Goal: Transaction & Acquisition: Purchase product/service

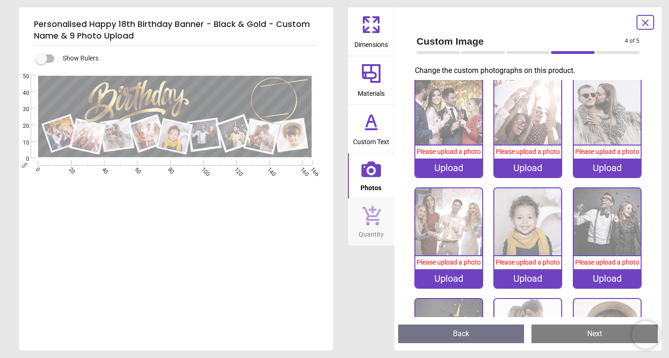
scroll to position [9, 0]
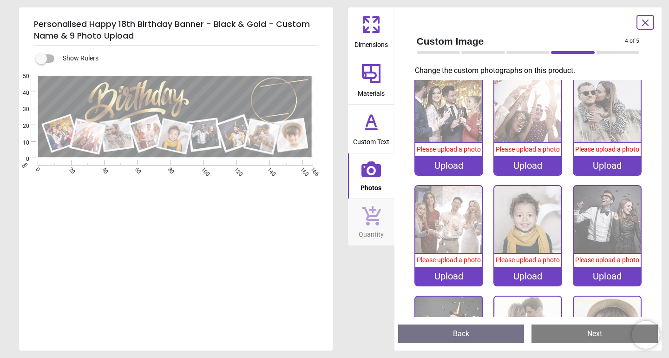
click at [463, 163] on div "Upload" at bounding box center [448, 165] width 67 height 19
click at [527, 163] on div "Upload" at bounding box center [527, 165] width 67 height 19
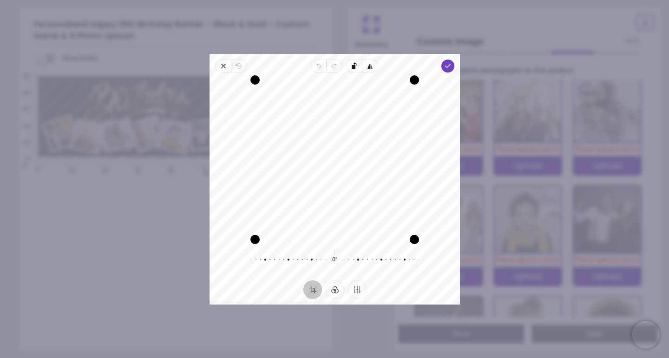
drag, startPoint x: 377, startPoint y: 145, endPoint x: 377, endPoint y: 156, distance: 10.7
click at [377, 156] on div "Recenter" at bounding box center [335, 159] width 236 height 159
click at [450, 68] on icon "button" at bounding box center [447, 65] width 7 height 7
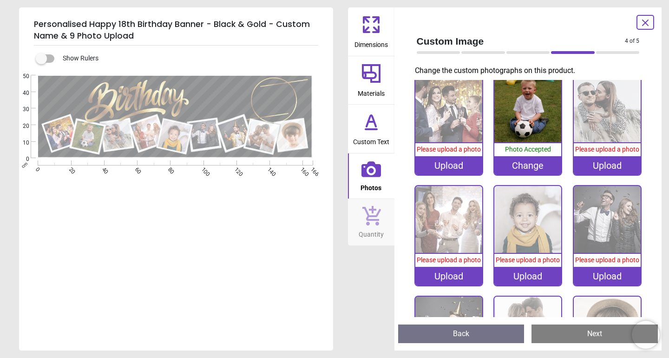
click at [607, 164] on div "Upload" at bounding box center [607, 165] width 67 height 19
click at [526, 167] on div "Change" at bounding box center [527, 165] width 67 height 19
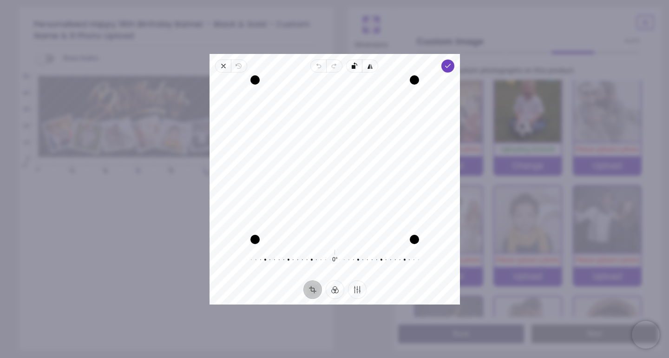
drag, startPoint x: 375, startPoint y: 138, endPoint x: 383, endPoint y: 138, distance: 7.4
click at [383, 138] on div "Recenter" at bounding box center [335, 159] width 236 height 159
drag, startPoint x: 383, startPoint y: 138, endPoint x: 378, endPoint y: 138, distance: 5.1
click at [378, 138] on div "Recenter" at bounding box center [335, 159] width 236 height 159
drag, startPoint x: 415, startPoint y: 79, endPoint x: 409, endPoint y: 90, distance: 12.3
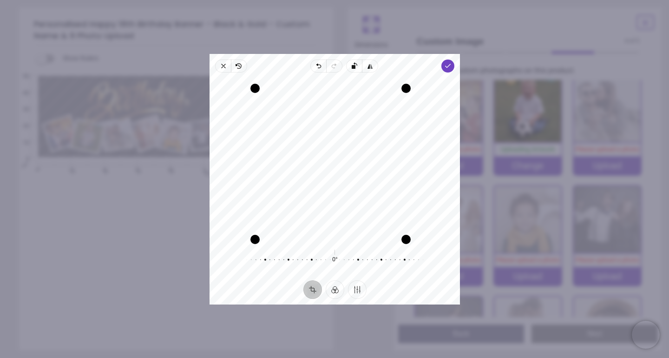
click at [409, 90] on div "Drag corner tr" at bounding box center [405, 87] width 9 height 9
click at [374, 119] on div "Recenter" at bounding box center [335, 159] width 236 height 159
click at [447, 66] on polyline "button" at bounding box center [447, 65] width 5 height 3
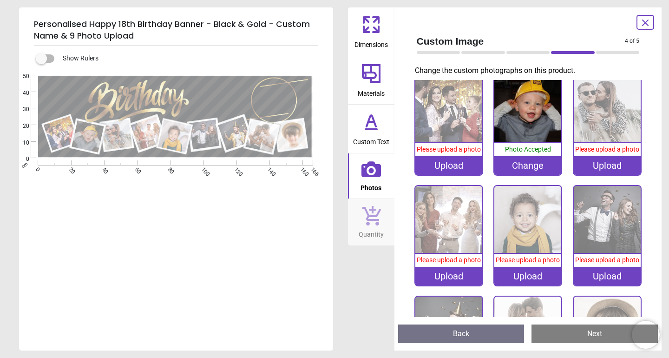
click at [607, 165] on div "Upload" at bounding box center [607, 165] width 67 height 19
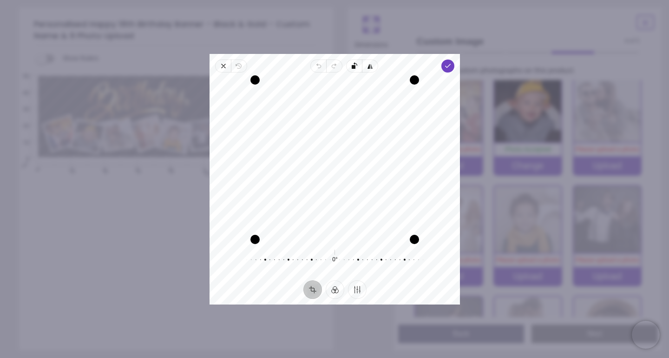
drag, startPoint x: 384, startPoint y: 162, endPoint x: 385, endPoint y: 175, distance: 12.6
click at [385, 175] on div "Recenter" at bounding box center [335, 159] width 236 height 159
click at [448, 64] on icon "button" at bounding box center [447, 65] width 7 height 7
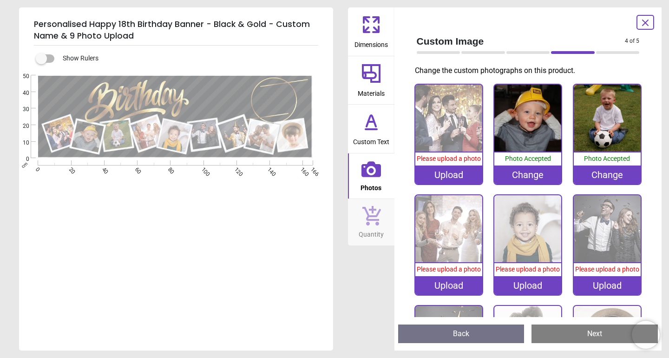
scroll to position [0, 0]
click at [450, 283] on div "Upload" at bounding box center [448, 285] width 67 height 19
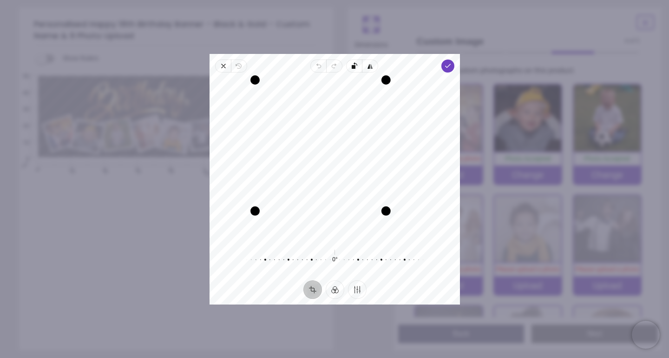
drag, startPoint x: 413, startPoint y: 241, endPoint x: 378, endPoint y: 219, distance: 41.1
click at [378, 219] on div "Recenter" at bounding box center [335, 159] width 236 height 159
click at [448, 64] on icon "button" at bounding box center [447, 65] width 7 height 7
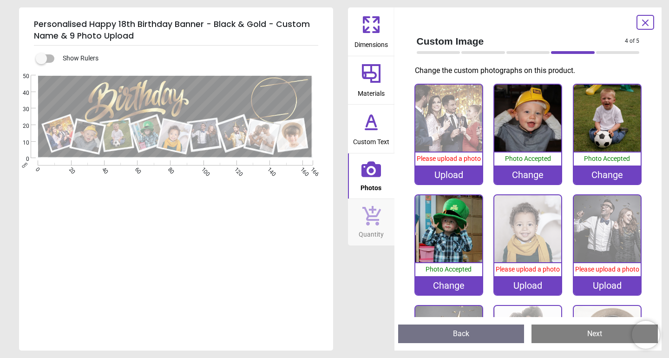
click at [527, 288] on div "Upload" at bounding box center [527, 285] width 67 height 19
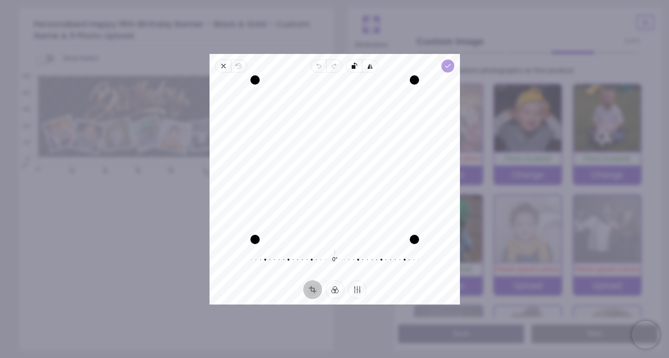
click at [449, 64] on icon "button" at bounding box center [447, 65] width 7 height 7
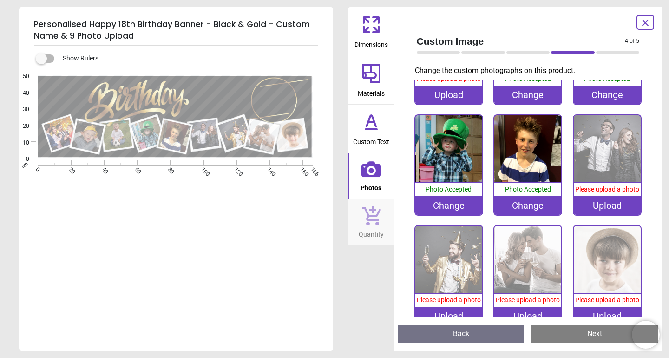
scroll to position [85, 0]
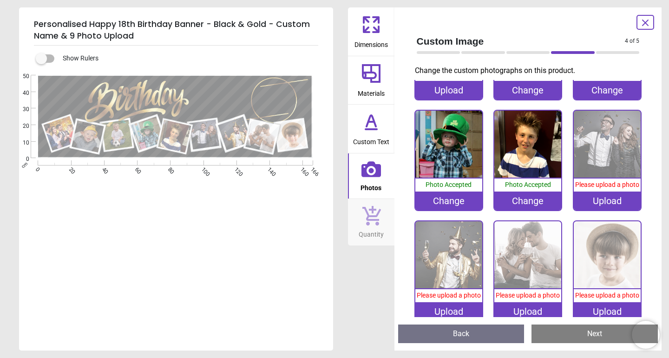
click at [596, 202] on div "Upload" at bounding box center [607, 200] width 67 height 19
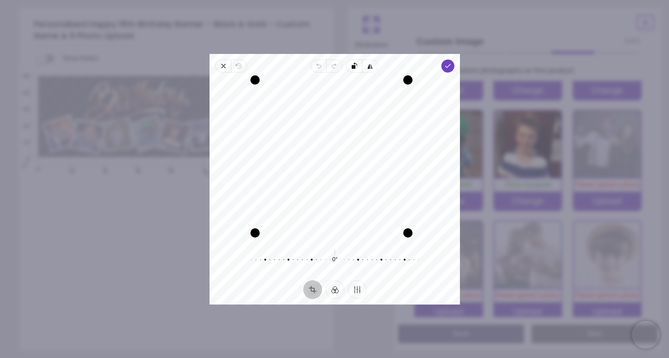
drag, startPoint x: 413, startPoint y: 236, endPoint x: 407, endPoint y: 229, distance: 9.3
click at [407, 229] on div "Drag corner br" at bounding box center [407, 232] width 9 height 9
drag, startPoint x: 254, startPoint y: 79, endPoint x: 274, endPoint y: 86, distance: 21.8
click at [274, 86] on div "Recenter" at bounding box center [335, 159] width 236 height 159
drag, startPoint x: 405, startPoint y: 230, endPoint x: 399, endPoint y: 223, distance: 8.9
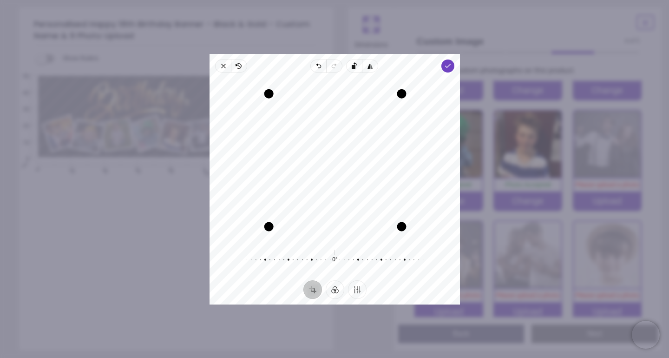
click at [399, 223] on div "Drag corner br" at bounding box center [401, 226] width 9 height 9
click at [389, 177] on div "Recenter" at bounding box center [335, 159] width 236 height 159
click at [444, 67] on icon "button" at bounding box center [447, 65] width 7 height 7
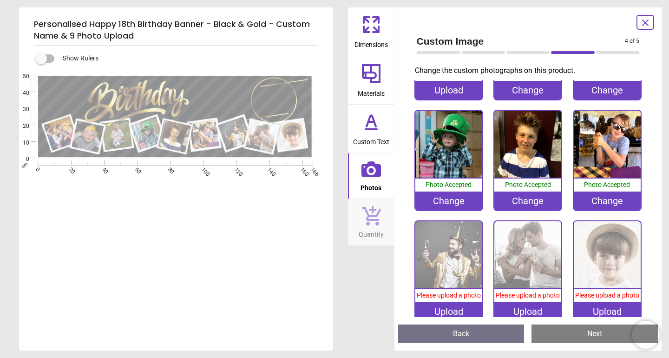
click at [453, 308] on div "Upload" at bounding box center [448, 311] width 67 height 19
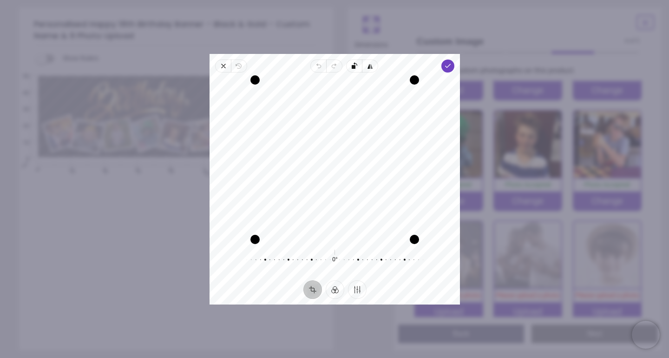
drag, startPoint x: 392, startPoint y: 143, endPoint x: 392, endPoint y: 165, distance: 22.3
click at [392, 165] on div "Recenter" at bounding box center [335, 159] width 236 height 159
click at [447, 66] on polyline "button" at bounding box center [447, 65] width 5 height 3
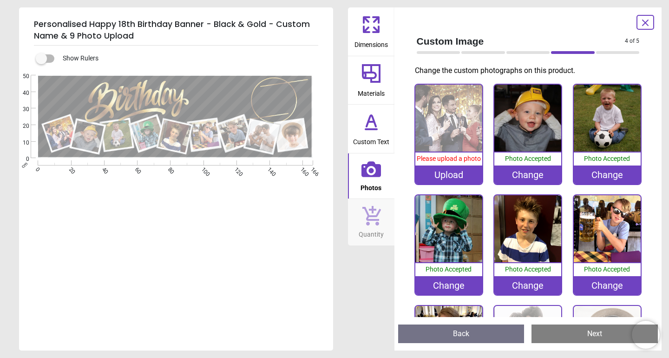
scroll to position [85, 0]
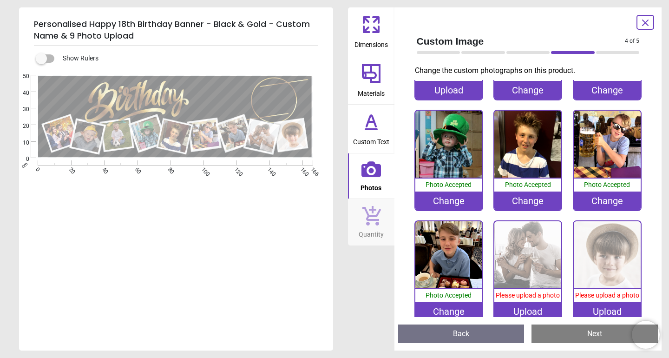
click at [532, 311] on div "Upload" at bounding box center [527, 311] width 67 height 19
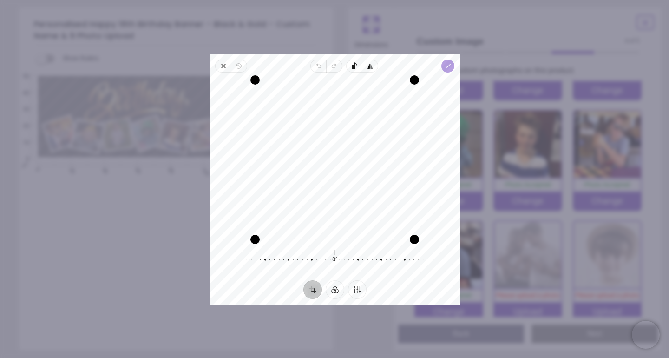
click at [449, 63] on icon "button" at bounding box center [447, 65] width 7 height 7
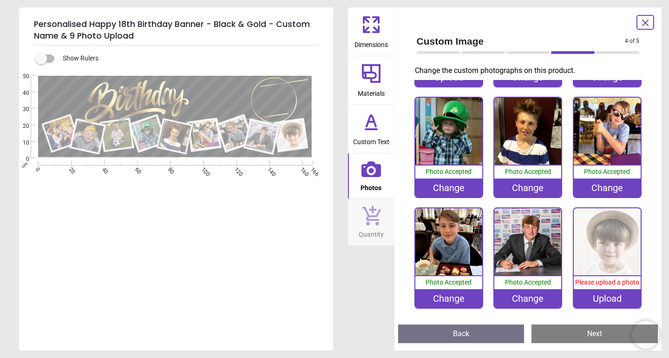
scroll to position [97, 0]
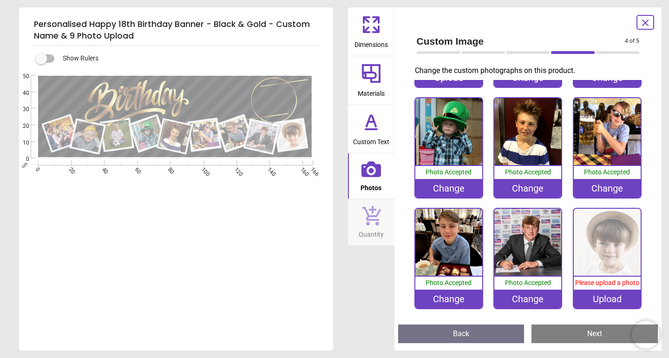
click at [600, 298] on div "Upload" at bounding box center [607, 298] width 67 height 19
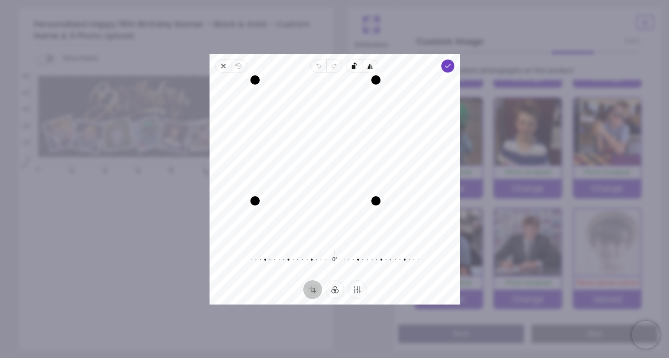
drag, startPoint x: 413, startPoint y: 239, endPoint x: 378, endPoint y: 196, distance: 55.4
click at [378, 196] on div "Drag corner br" at bounding box center [375, 200] width 9 height 9
drag, startPoint x: 255, startPoint y: 78, endPoint x: 265, endPoint y: 83, distance: 11.6
click at [265, 83] on div "Drag corner tl" at bounding box center [260, 85] width 9 height 9
drag, startPoint x: 313, startPoint y: 119, endPoint x: 299, endPoint y: 122, distance: 14.2
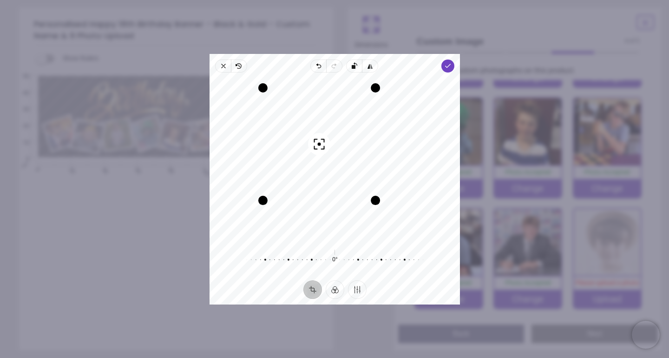
click at [299, 122] on div "Recenter" at bounding box center [335, 159] width 236 height 159
click at [449, 66] on icon "button" at bounding box center [447, 65] width 7 height 7
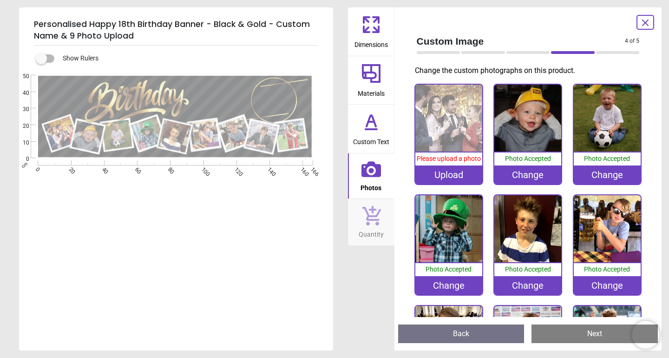
click at [450, 176] on div "Upload" at bounding box center [448, 174] width 67 height 19
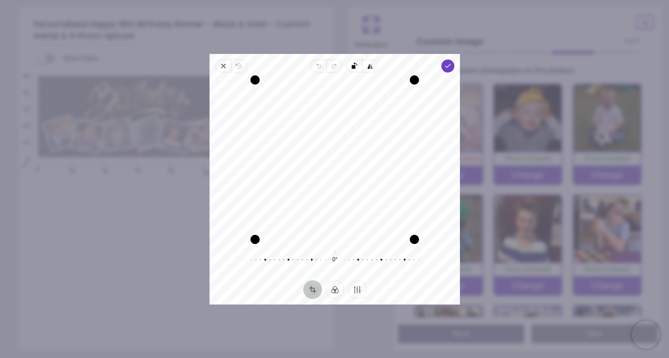
drag, startPoint x: 372, startPoint y: 184, endPoint x: 374, endPoint y: 210, distance: 25.2
click at [374, 210] on div "Recenter" at bounding box center [335, 159] width 236 height 159
click at [448, 70] on span "Done" at bounding box center [447, 65] width 13 height 13
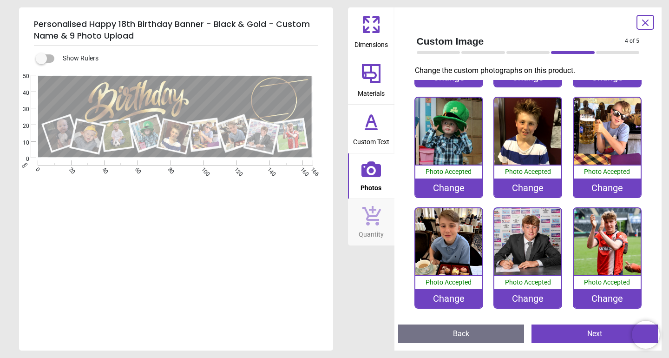
scroll to position [97, 0]
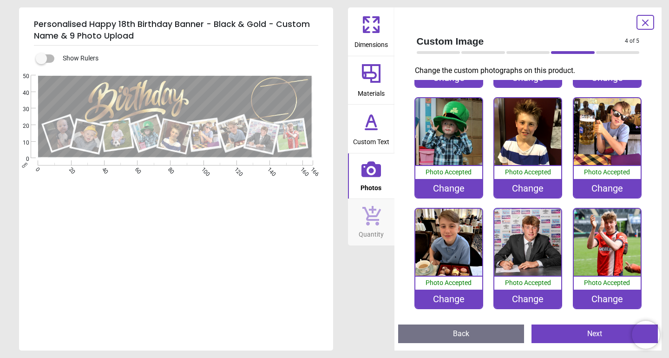
click at [591, 337] on button "Next" at bounding box center [594, 333] width 126 height 19
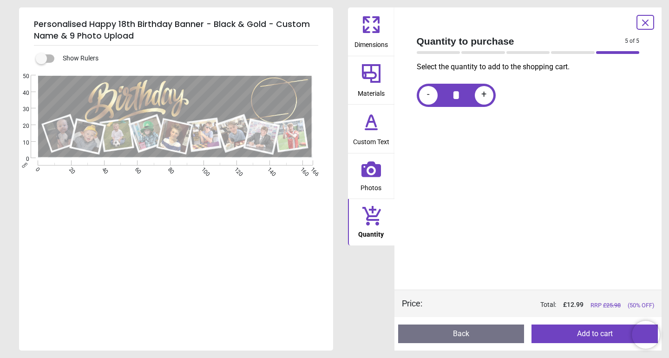
click at [565, 334] on button "Add to cart" at bounding box center [594, 333] width 126 height 19
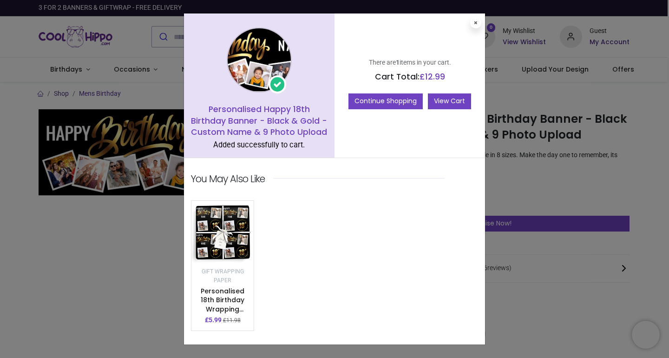
click at [440, 97] on link "View Cart" at bounding box center [449, 101] width 43 height 16
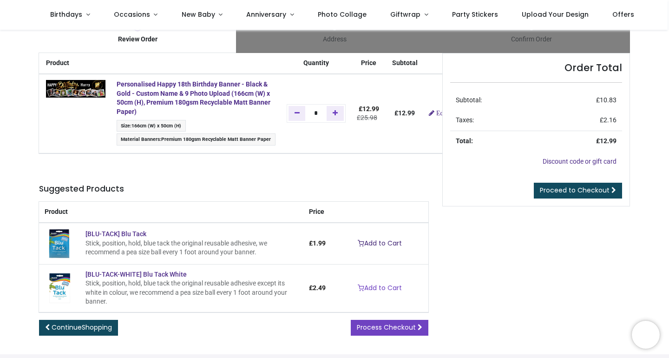
scroll to position [26, 0]
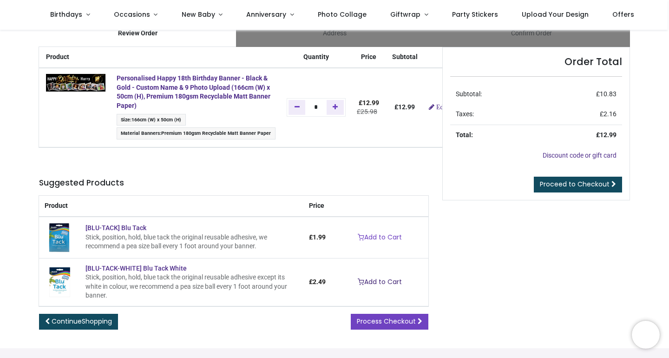
click at [382, 277] on link "Add to Cart" at bounding box center [380, 282] width 56 height 16
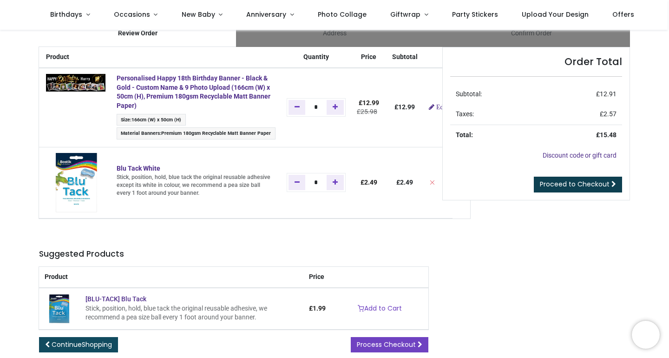
click at [567, 182] on span "Proceed to Checkout" at bounding box center [575, 183] width 70 height 9
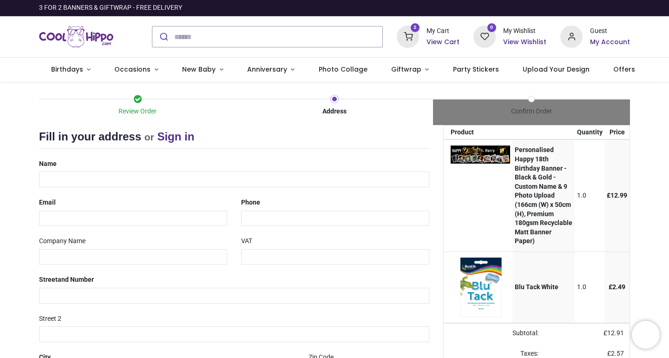
select select "***"
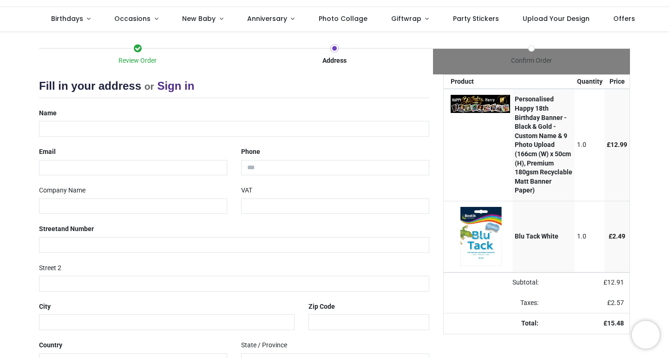
scroll to position [20, 0]
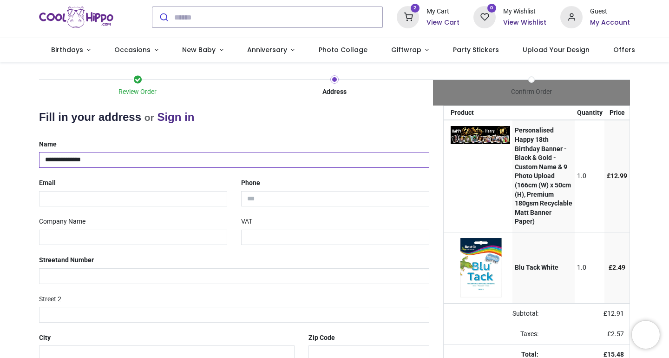
type input "**********"
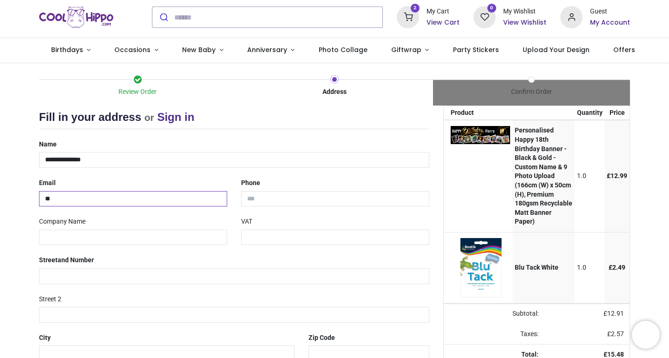
type input "***"
type input "**********"
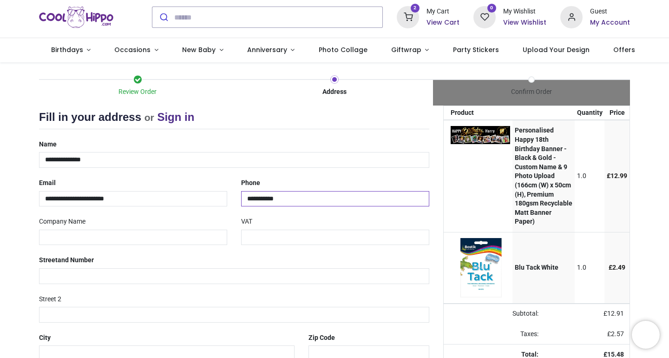
type input "**********"
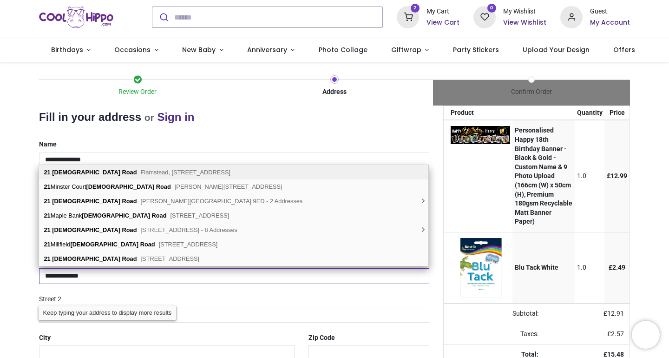
type input "**********"
click at [151, 172] on span "Flamstead, St. Albans, AL3 8BN" at bounding box center [186, 172] width 90 height 7
type input "*********"
type input "*******"
select select "***"
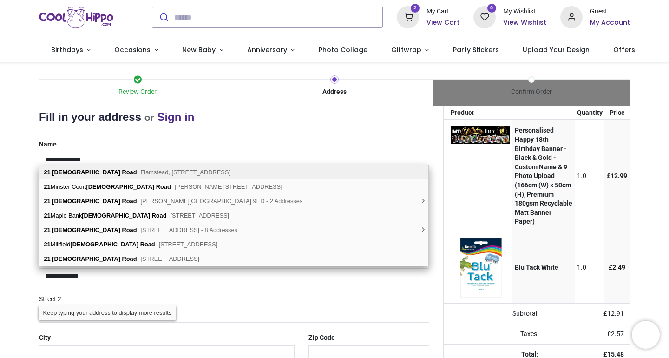
select select "***"
type input "**********"
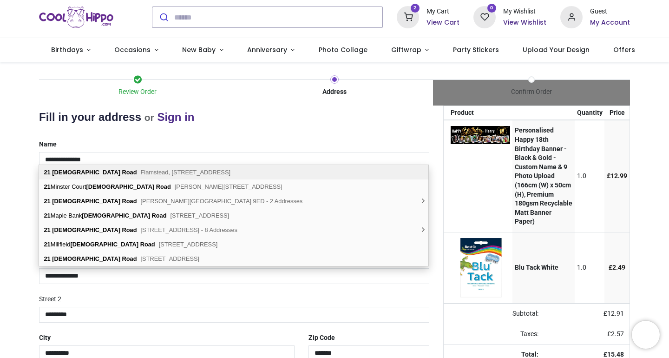
click at [159, 170] on span "Flamstead, St. Albans, AL3 8BN" at bounding box center [186, 172] width 90 height 7
select select "***"
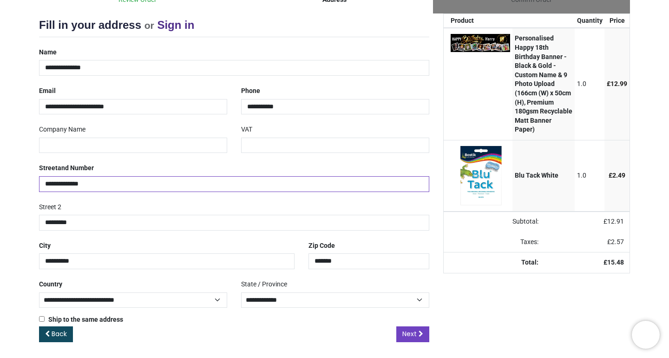
scroll to position [111, 0]
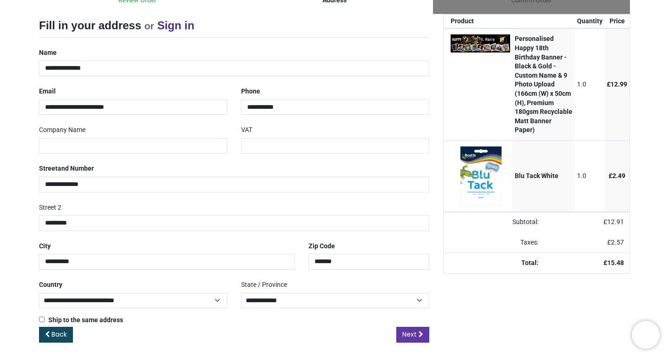
click at [407, 334] on span "Next" at bounding box center [409, 333] width 14 height 9
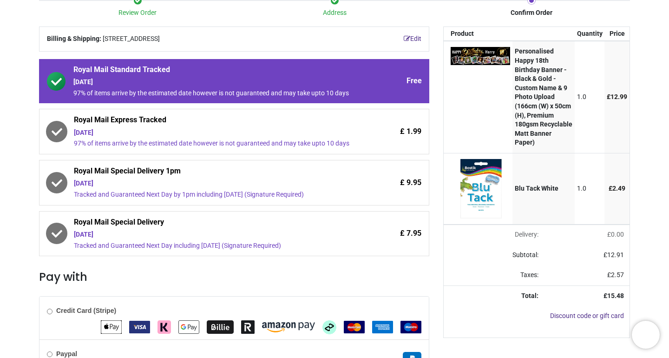
scroll to position [99, 0]
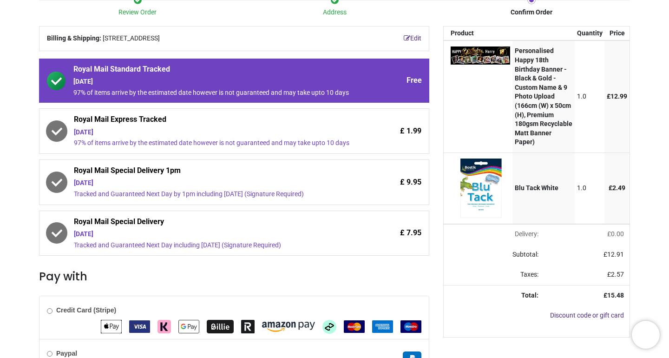
click at [253, 127] on span "Royal Mail Express Tracked" at bounding box center [213, 120] width 278 height 13
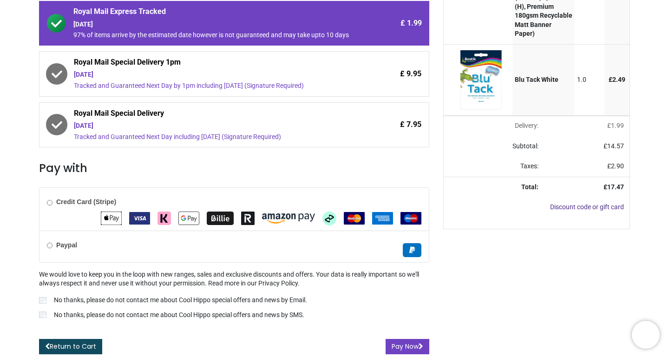
scroll to position [219, 0]
click at [404, 345] on button "Pay Now" at bounding box center [408, 347] width 44 height 16
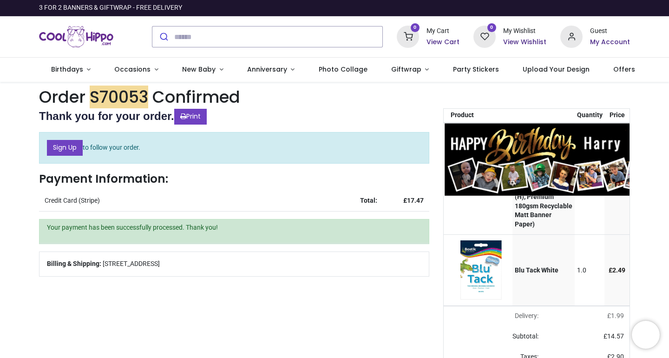
click at [489, 137] on img at bounding box center [564, 159] width 238 height 72
